Goal: Information Seeking & Learning: Learn about a topic

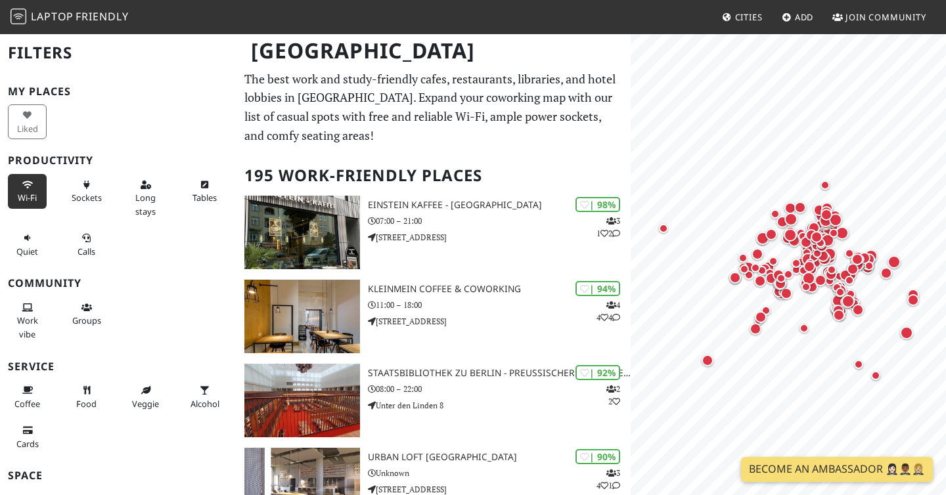
click at [35, 191] on button "Wi-Fi" at bounding box center [27, 191] width 39 height 35
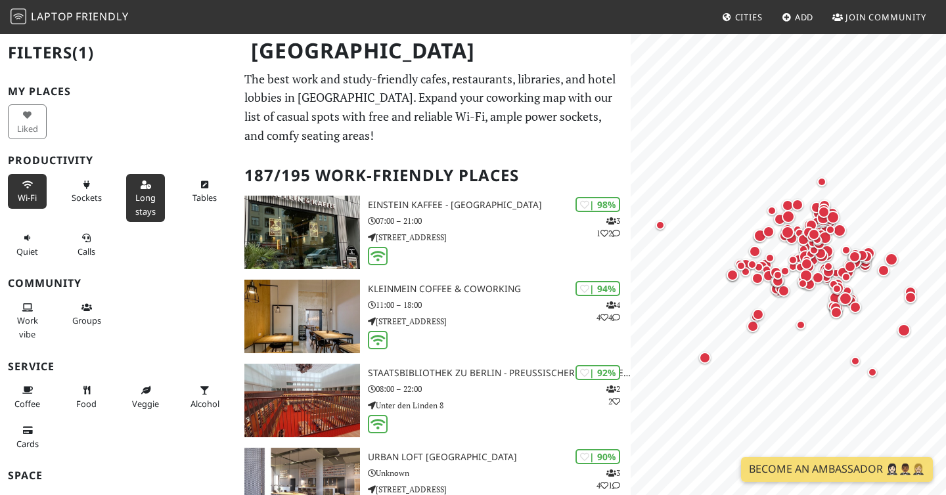
click at [141, 200] on span "Long stays" at bounding box center [145, 204] width 20 height 25
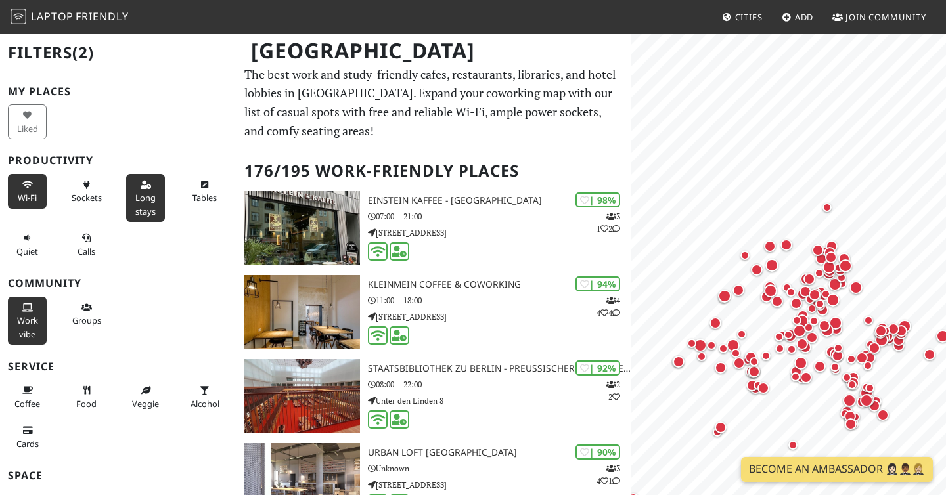
click at [35, 306] on button "Work vibe" at bounding box center [27, 321] width 39 height 48
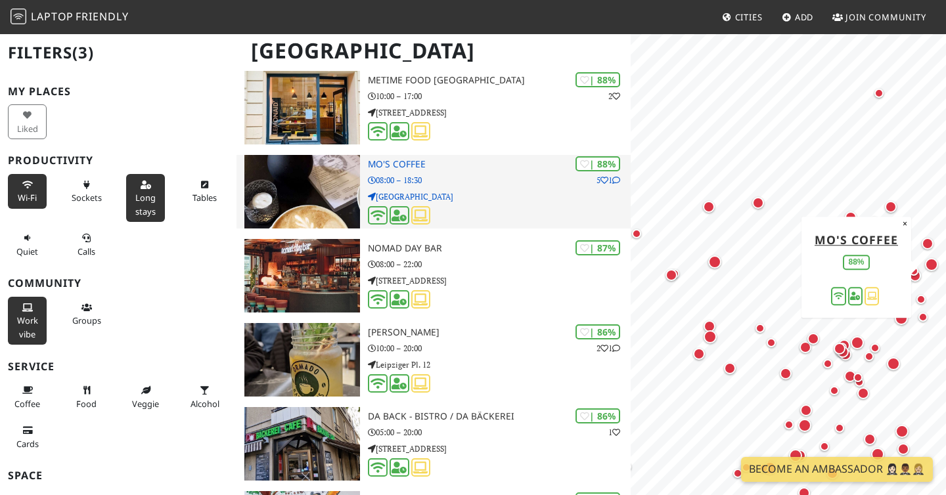
scroll to position [1891, 0]
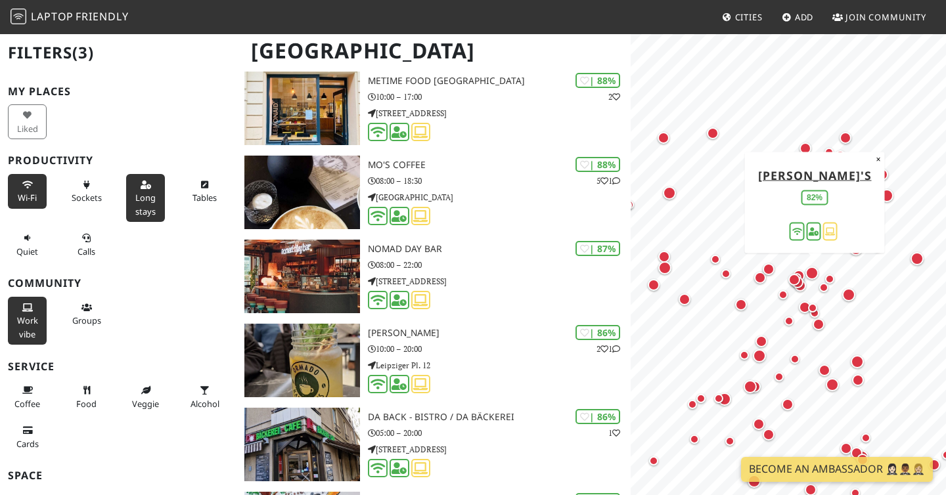
click at [813, 275] on div "Map marker" at bounding box center [812, 273] width 13 height 13
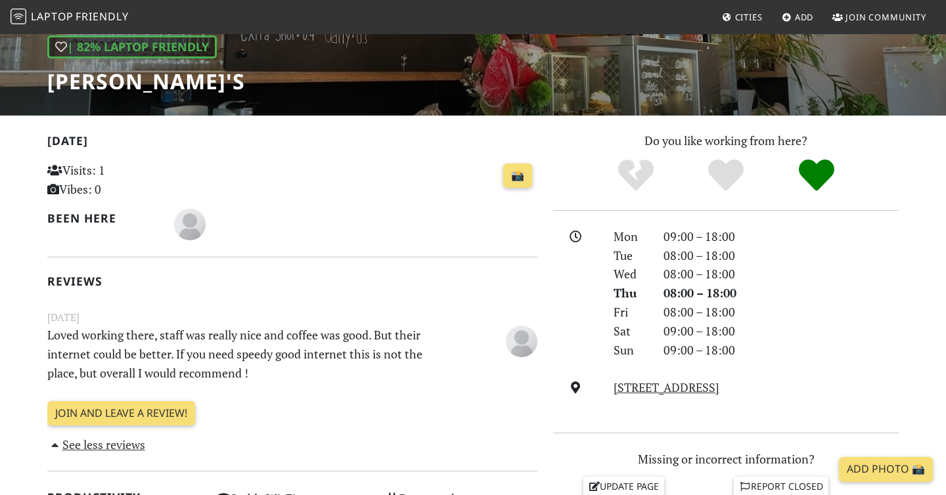
scroll to position [188, 0]
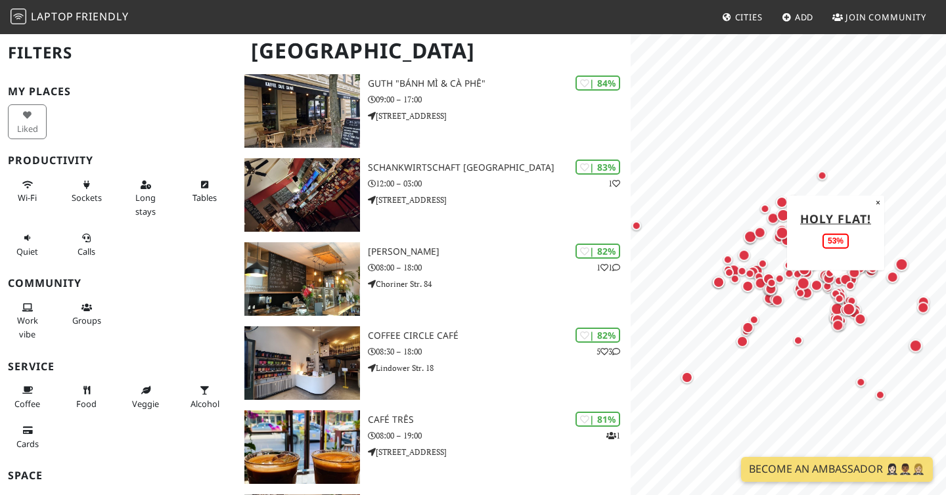
scroll to position [1891, 0]
